Goal: Transaction & Acquisition: Purchase product/service

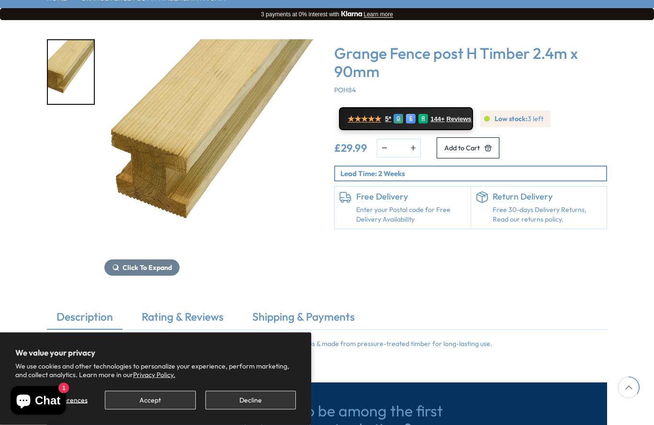
scroll to position [160, 0]
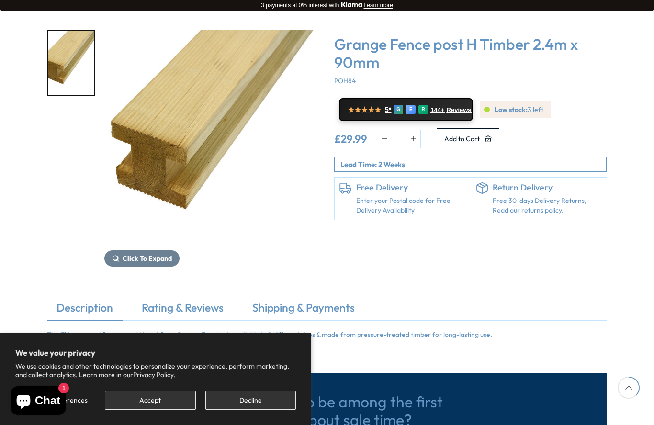
click at [146, 410] on button "Accept" at bounding box center [150, 400] width 91 height 19
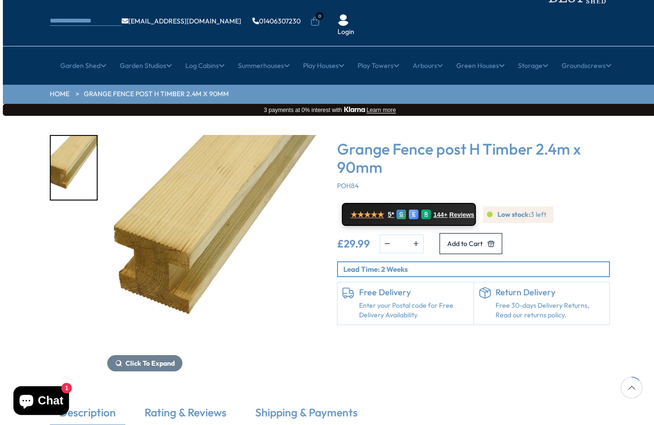
scroll to position [57, 0]
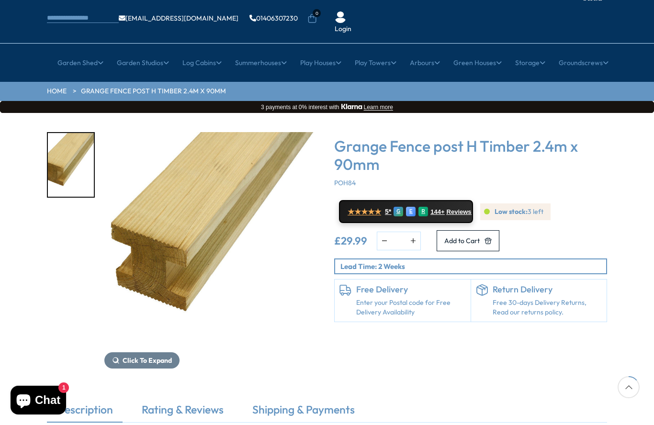
click at [56, 87] on link "HOME" at bounding box center [57, 92] width 20 height 10
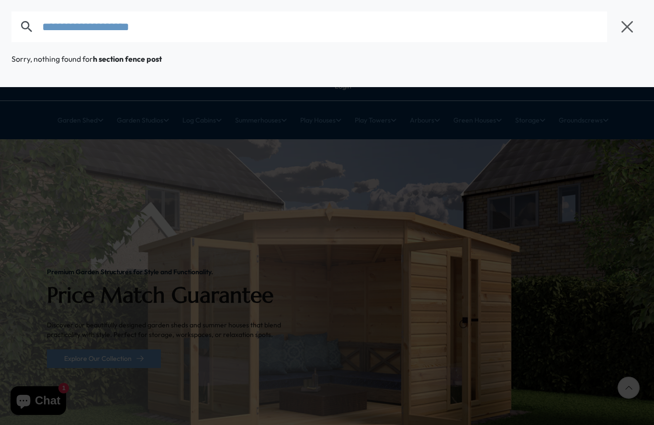
type input "**********"
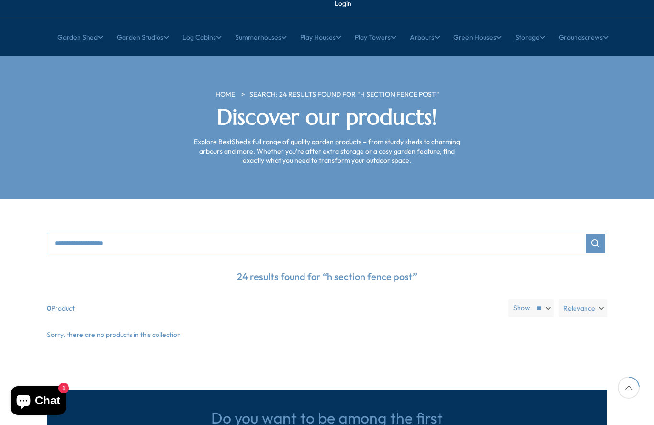
scroll to position [81, 0]
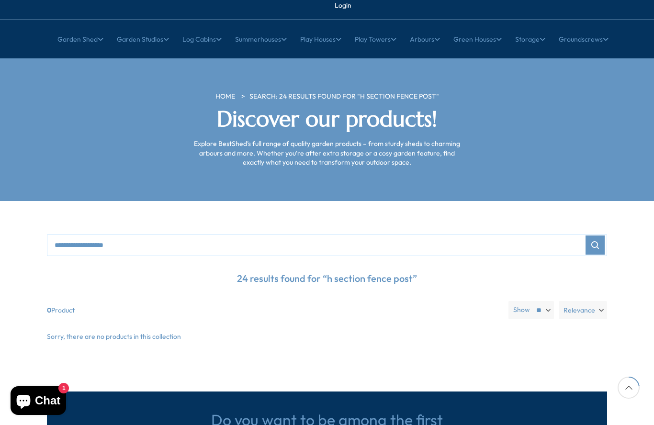
click at [346, 266] on p "24 results found for “h section fence post”" at bounding box center [327, 279] width 561 height 26
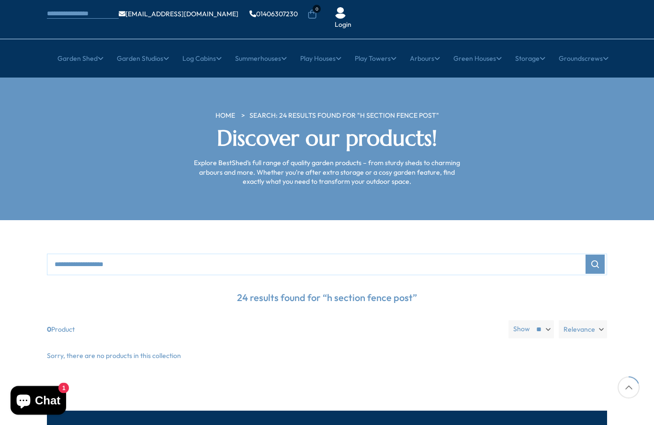
scroll to position [0, 0]
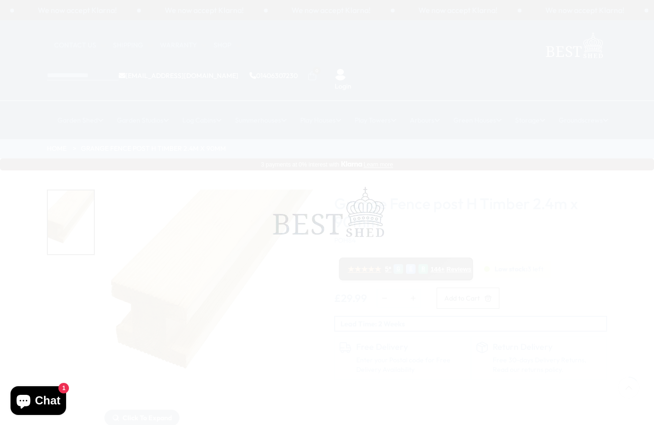
scroll to position [57, 0]
